Goal: Information Seeking & Learning: Learn about a topic

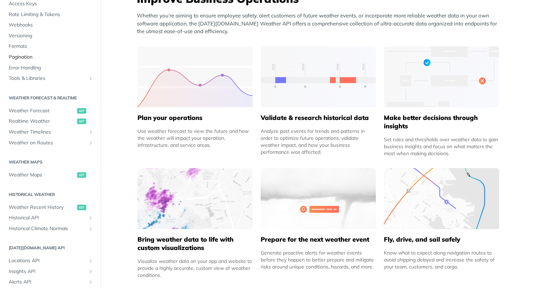
scroll to position [64, 0]
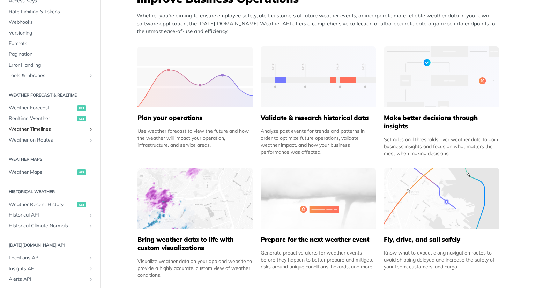
click at [88, 128] on icon "Show subpages for Weather Timelines" at bounding box center [91, 130] width 6 height 6
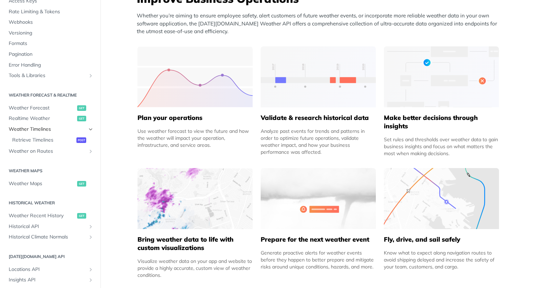
click at [88, 128] on icon "Hide subpages for Weather Timelines" at bounding box center [91, 130] width 6 height 6
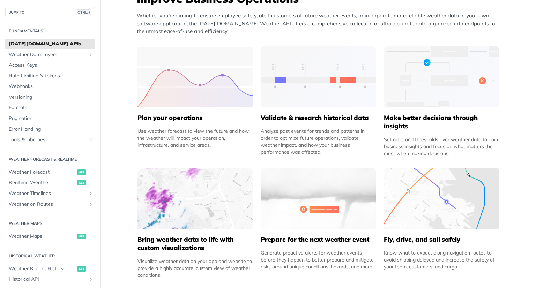
scroll to position [0, 0]
click at [36, 172] on span "Weather Forecast" at bounding box center [42, 172] width 67 height 7
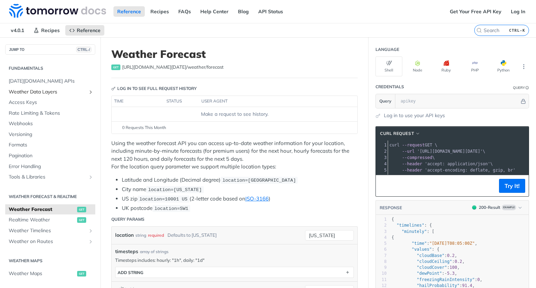
click at [88, 91] on icon "Show subpages for Weather Data Layers" at bounding box center [91, 92] width 6 height 6
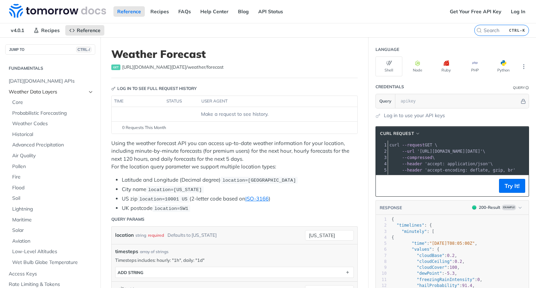
click at [88, 92] on icon "Hide subpages for Weather Data Layers" at bounding box center [91, 92] width 6 height 6
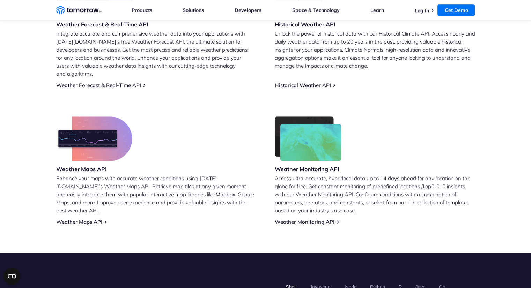
scroll to position [266, 0]
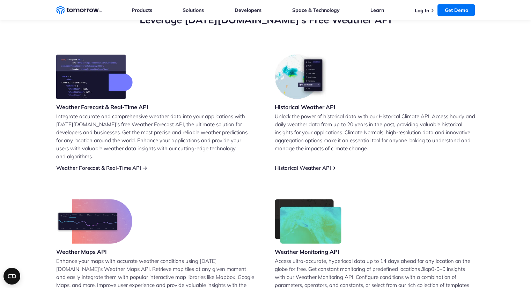
click at [130, 165] on link "Weather Forecast & Real-Time API" at bounding box center [98, 168] width 85 height 7
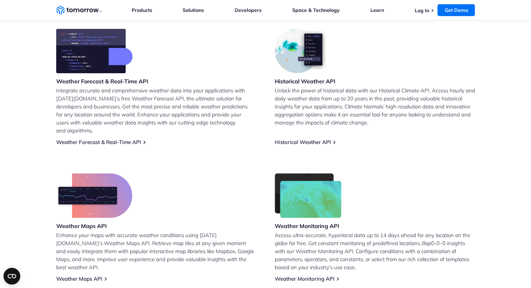
scroll to position [292, 0]
click at [105, 139] on link "Weather Forecast & Real-Time API" at bounding box center [98, 142] width 85 height 7
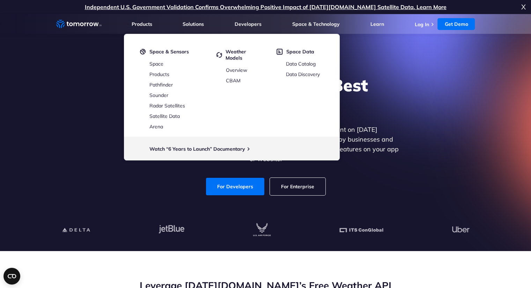
click at [461, 84] on div "Explore the World’s Best Weather API Get reliable and precise weather data thro…" at bounding box center [266, 135] width 430 height 148
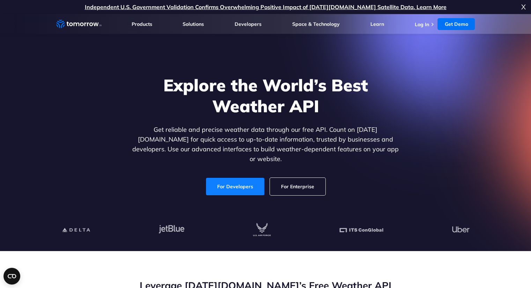
click at [228, 182] on link "For Developers" at bounding box center [235, 186] width 58 height 17
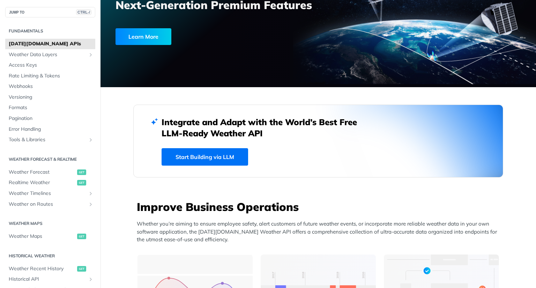
scroll to position [25, 0]
